Goal: Find specific page/section: Find specific page/section

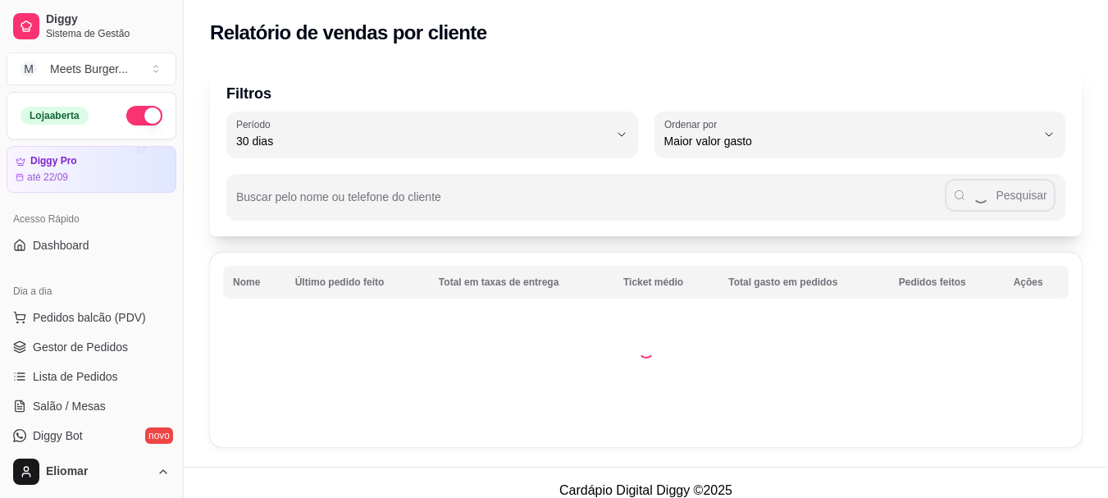
select select "30"
select select "HIGHEST_TOTAL_SPENT_WITH_ORDERS"
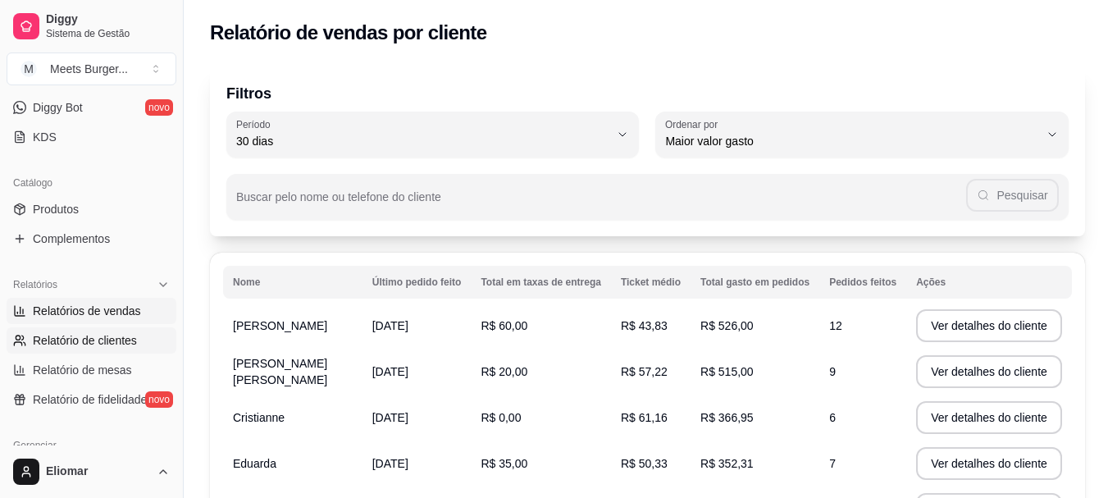
click at [90, 315] on span "Relatórios de vendas" at bounding box center [87, 311] width 108 height 16
select select "ALL"
select select "0"
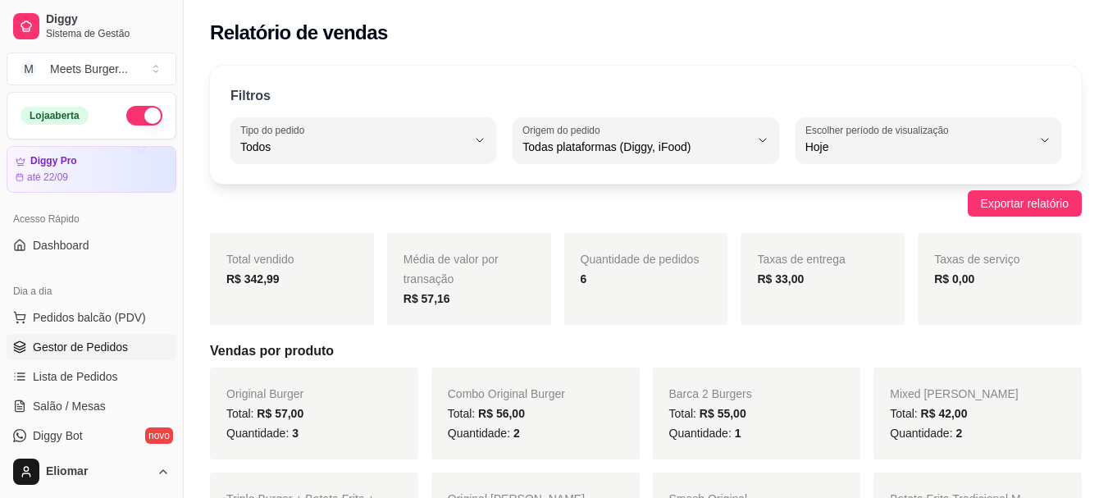
click at [85, 347] on span "Gestor de Pedidos" at bounding box center [80, 347] width 95 height 16
